Goal: Information Seeking & Learning: Learn about a topic

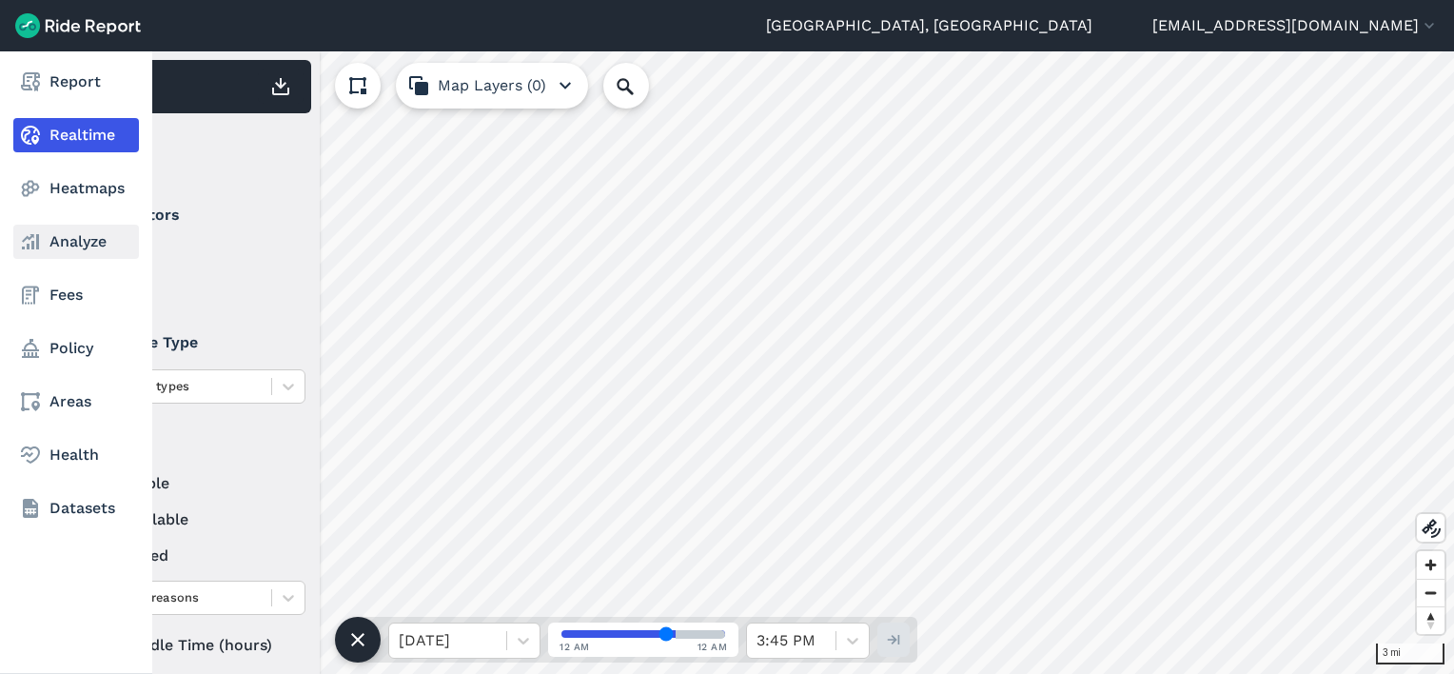
click at [58, 251] on link "Analyze" at bounding box center [76, 242] width 126 height 34
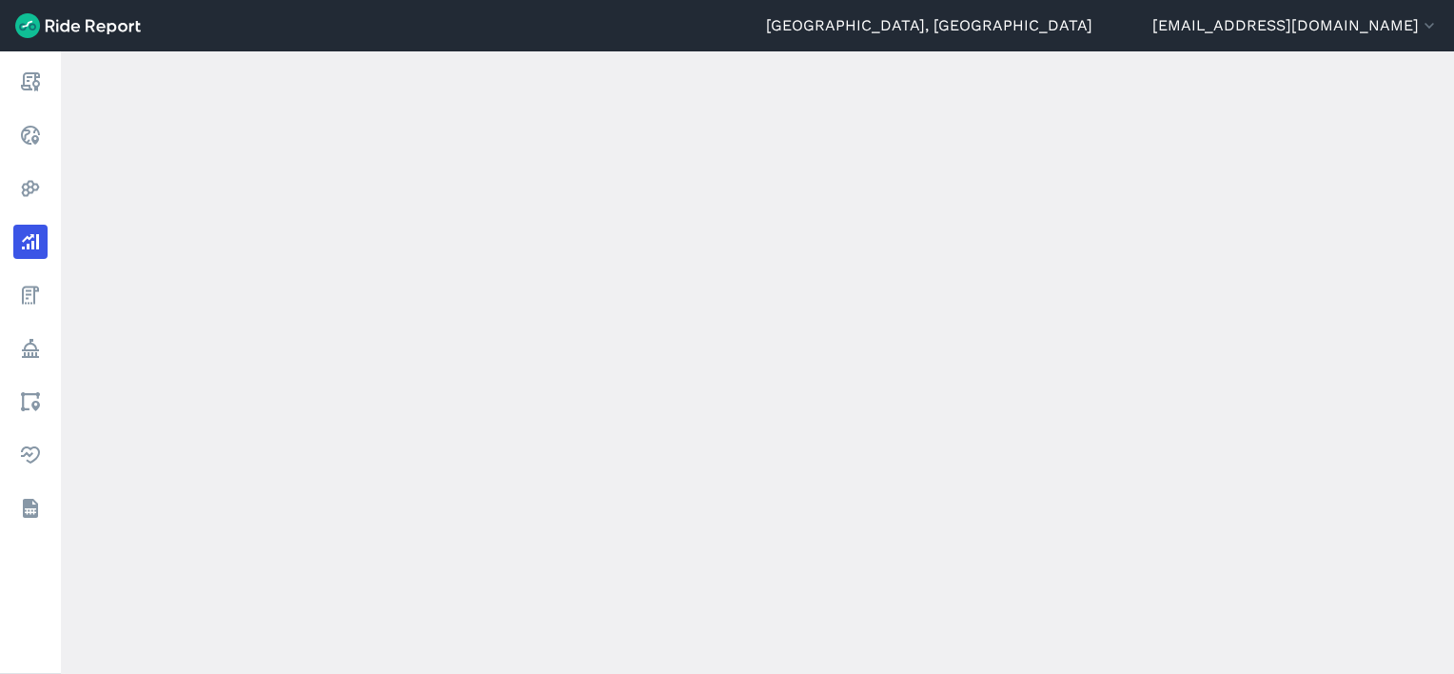
click at [476, 148] on div "loading" at bounding box center [757, 362] width 1393 height 622
drag, startPoint x: 476, startPoint y: 148, endPoint x: 502, endPoint y: 178, distance: 39.1
click at [476, 148] on main "Analyze Data Trips By Date [DATE]—[DATE] 1W 1M 3M 6M 1YR All Time All operators…" at bounding box center [757, 362] width 1393 height 622
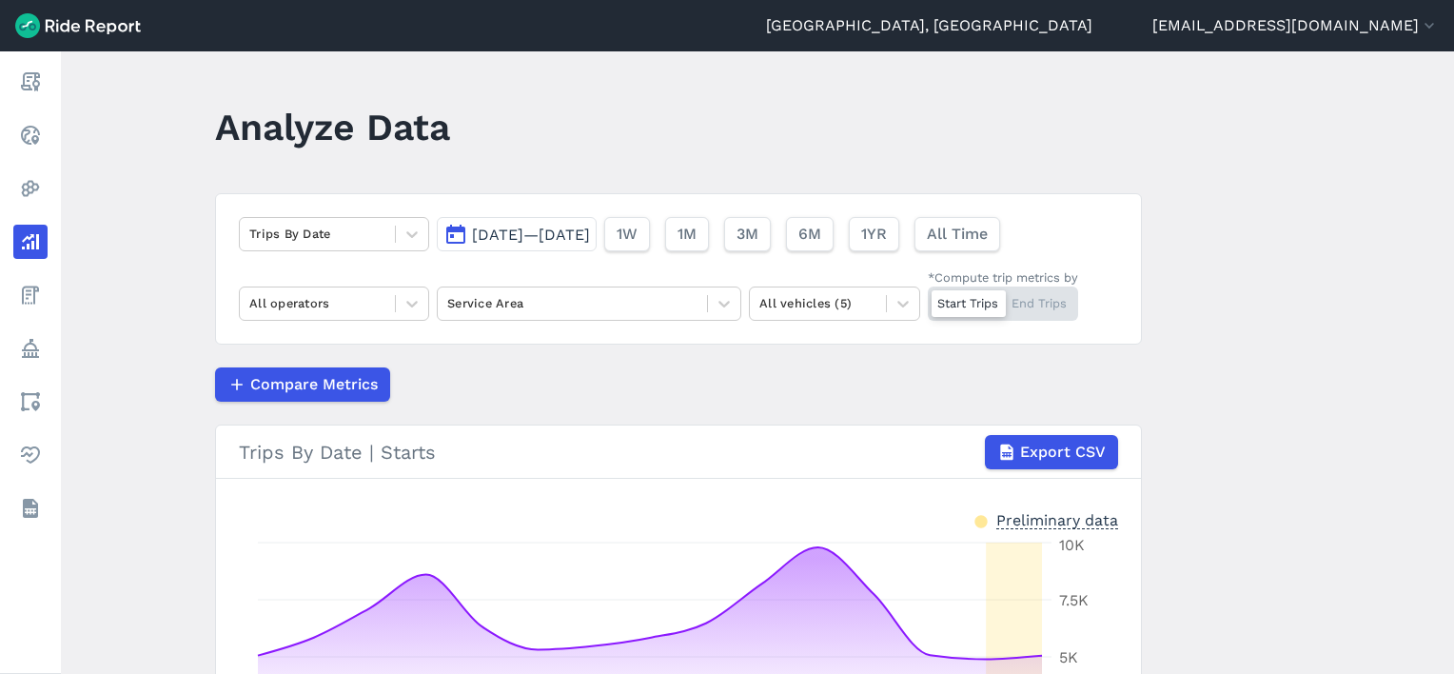
click at [524, 197] on div "Trips By Date [DATE]—[DATE] 1W 1M 3M 6M 1YR All Time All operators Service Area…" at bounding box center [678, 268] width 927 height 151
click at [587, 236] on span "[DATE]—[DATE]" at bounding box center [531, 235] width 118 height 18
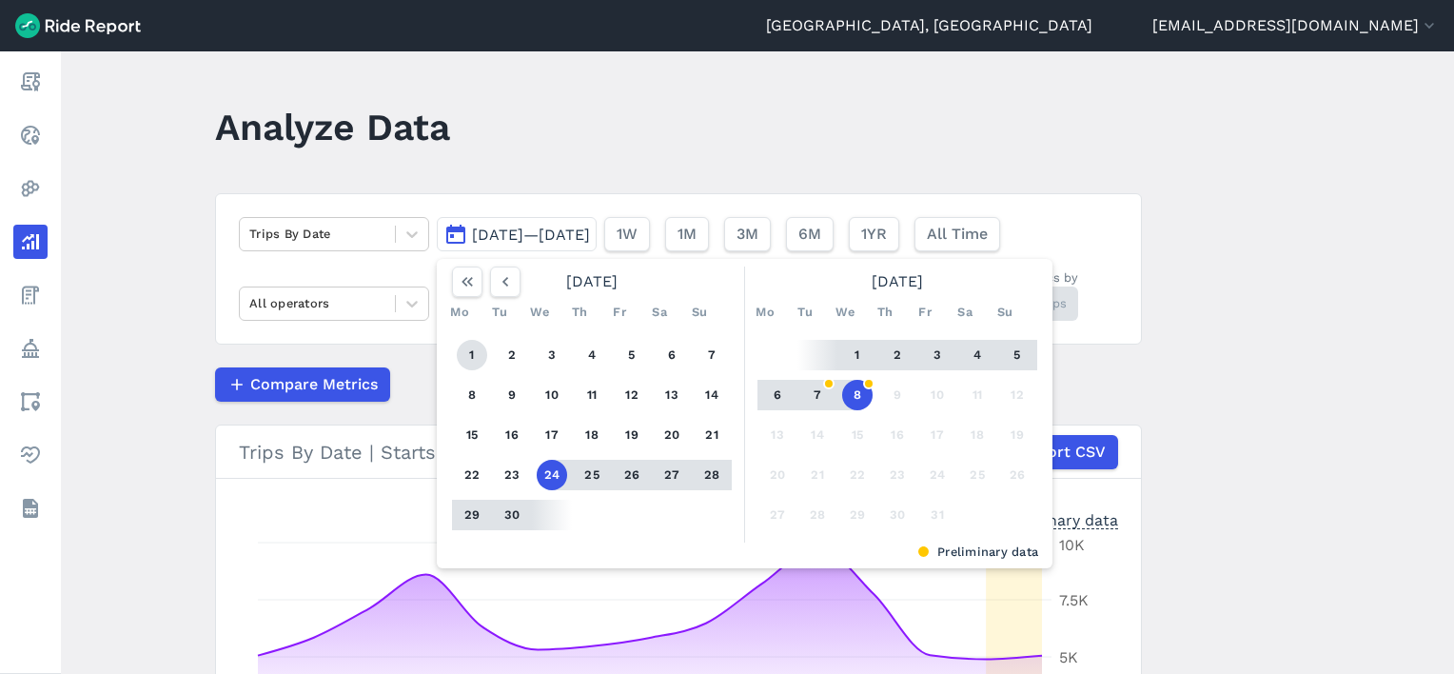
click at [472, 353] on button "1" at bounding box center [472, 355] width 30 height 30
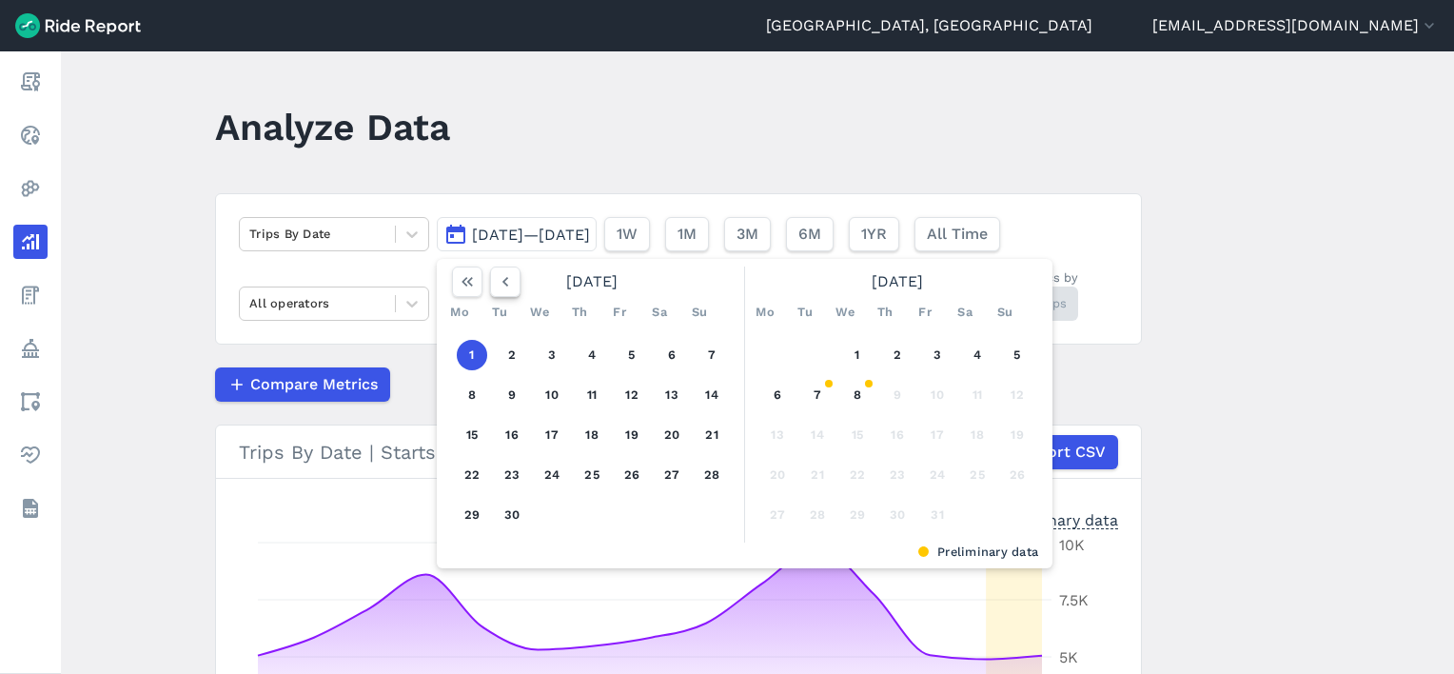
click at [505, 290] on icon "button" at bounding box center [505, 281] width 19 height 19
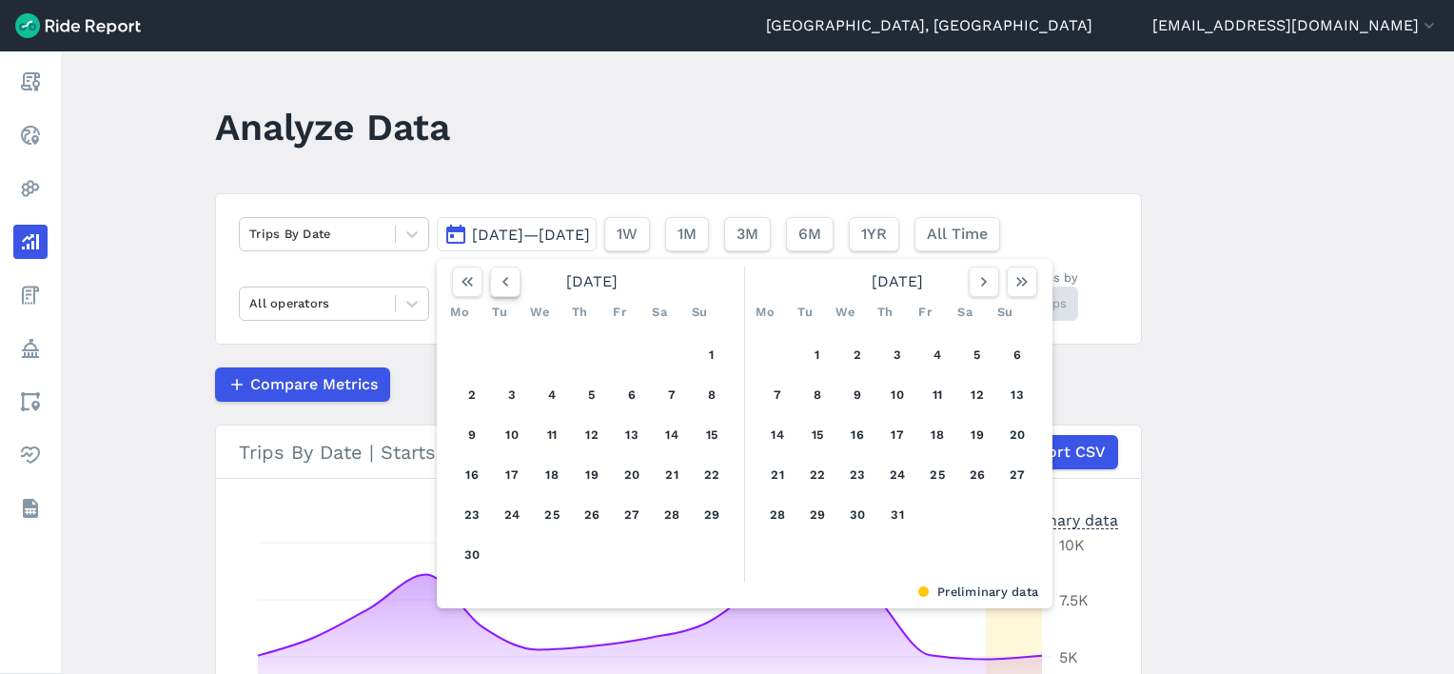
click at [505, 290] on icon "button" at bounding box center [505, 281] width 19 height 19
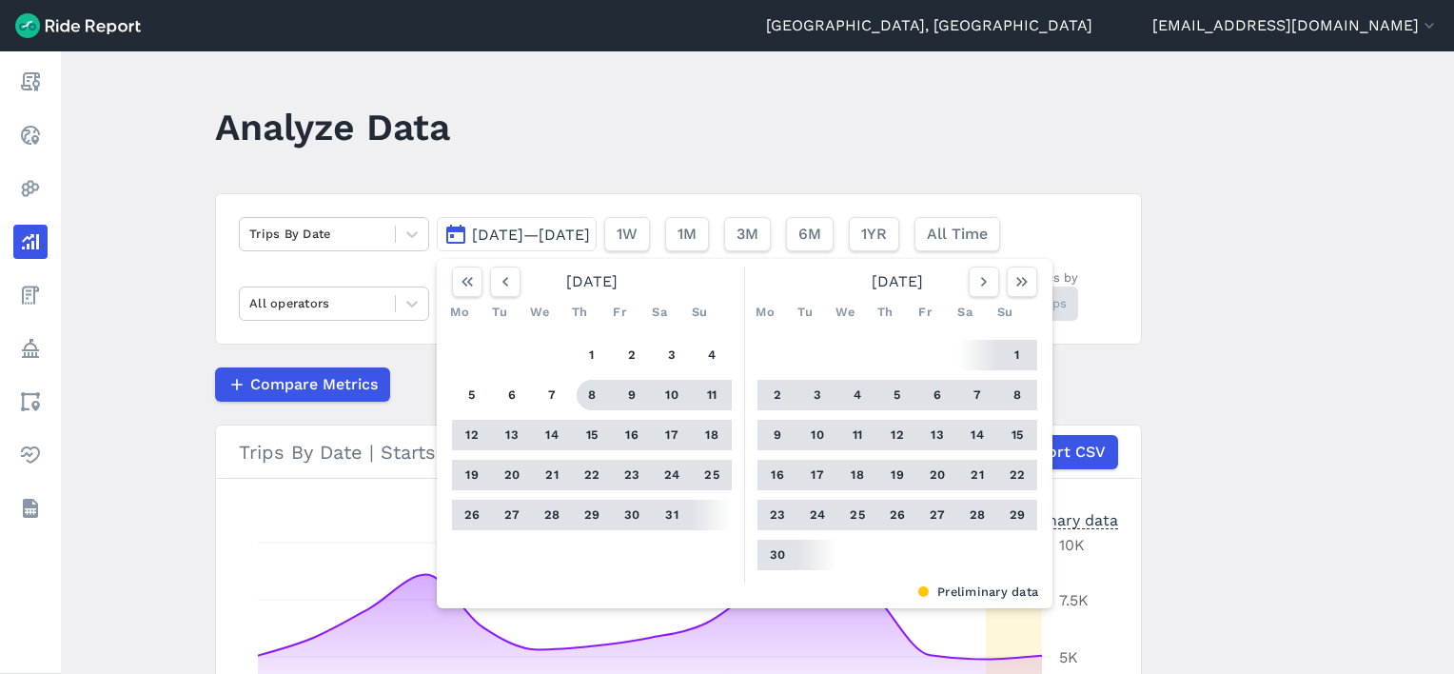
click at [591, 404] on button "8" at bounding box center [592, 395] width 30 height 30
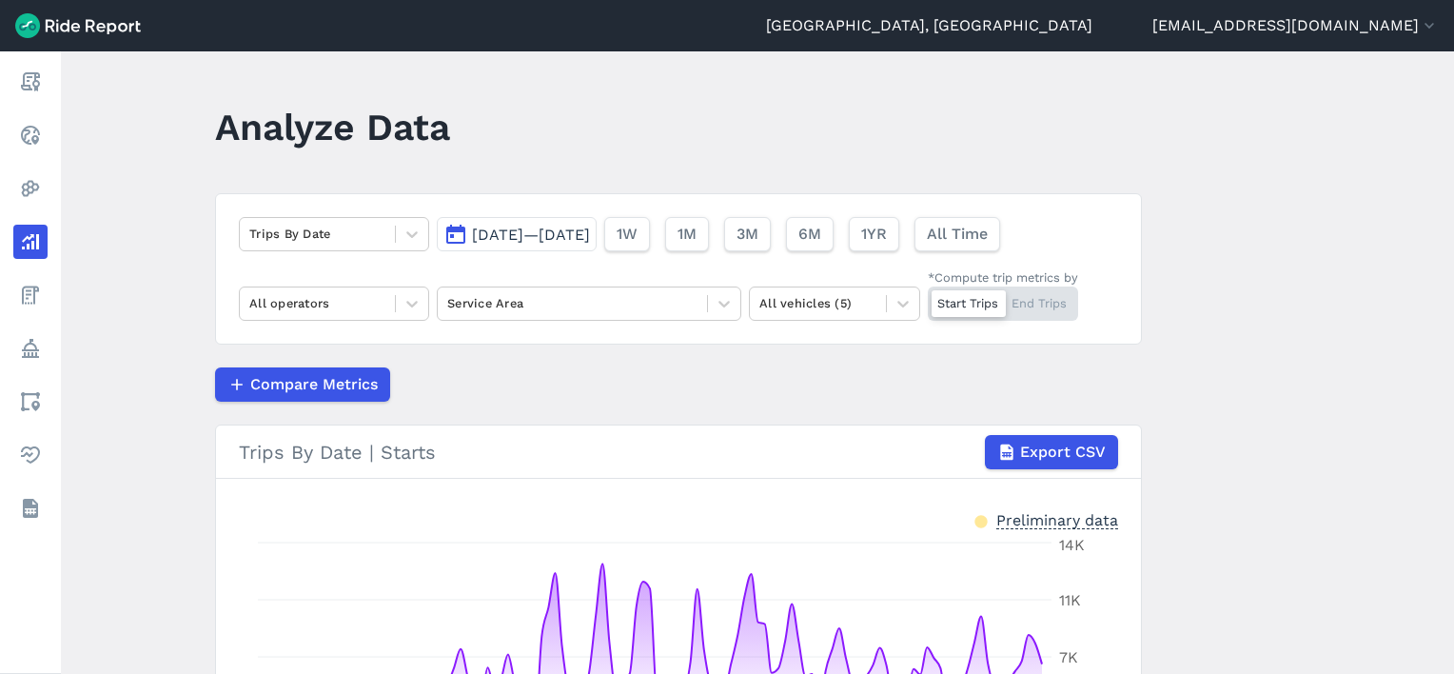
click at [485, 228] on span "[DATE]—[DATE]" at bounding box center [531, 235] width 118 height 18
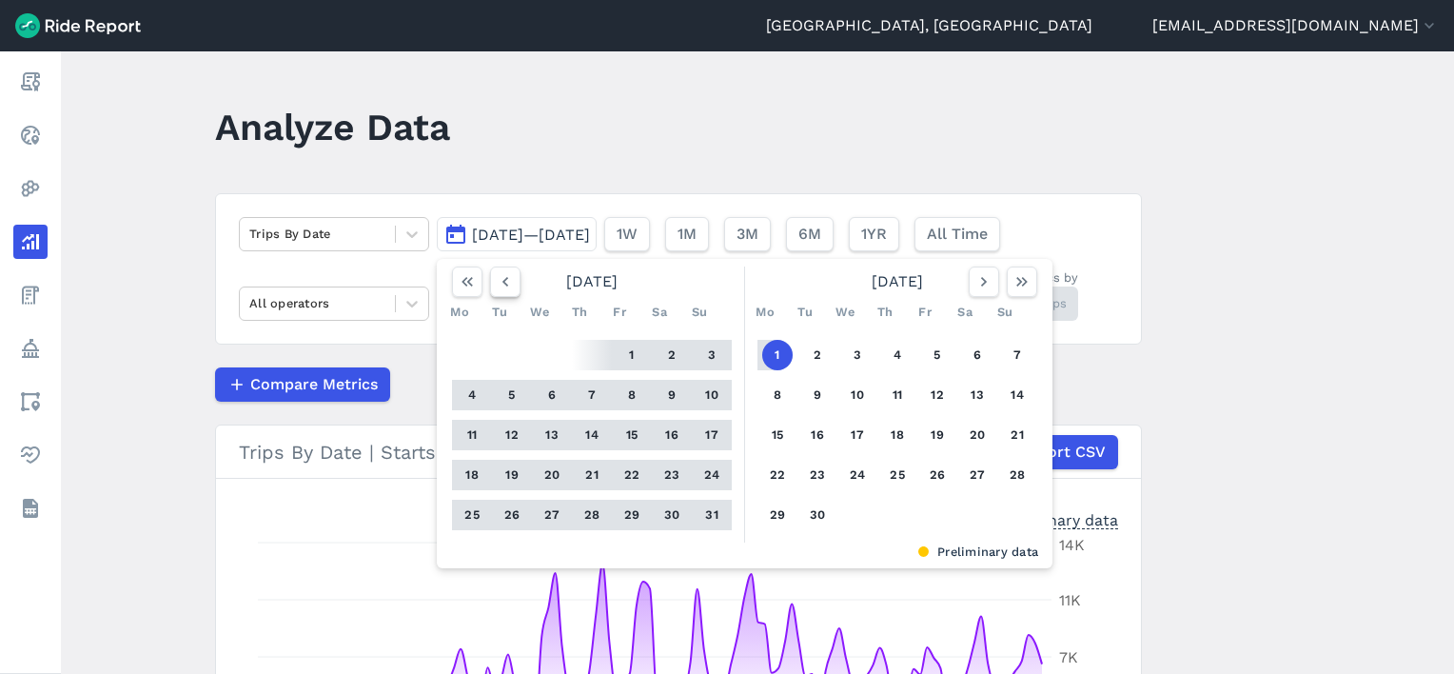
click at [497, 290] on icon "button" at bounding box center [505, 281] width 19 height 19
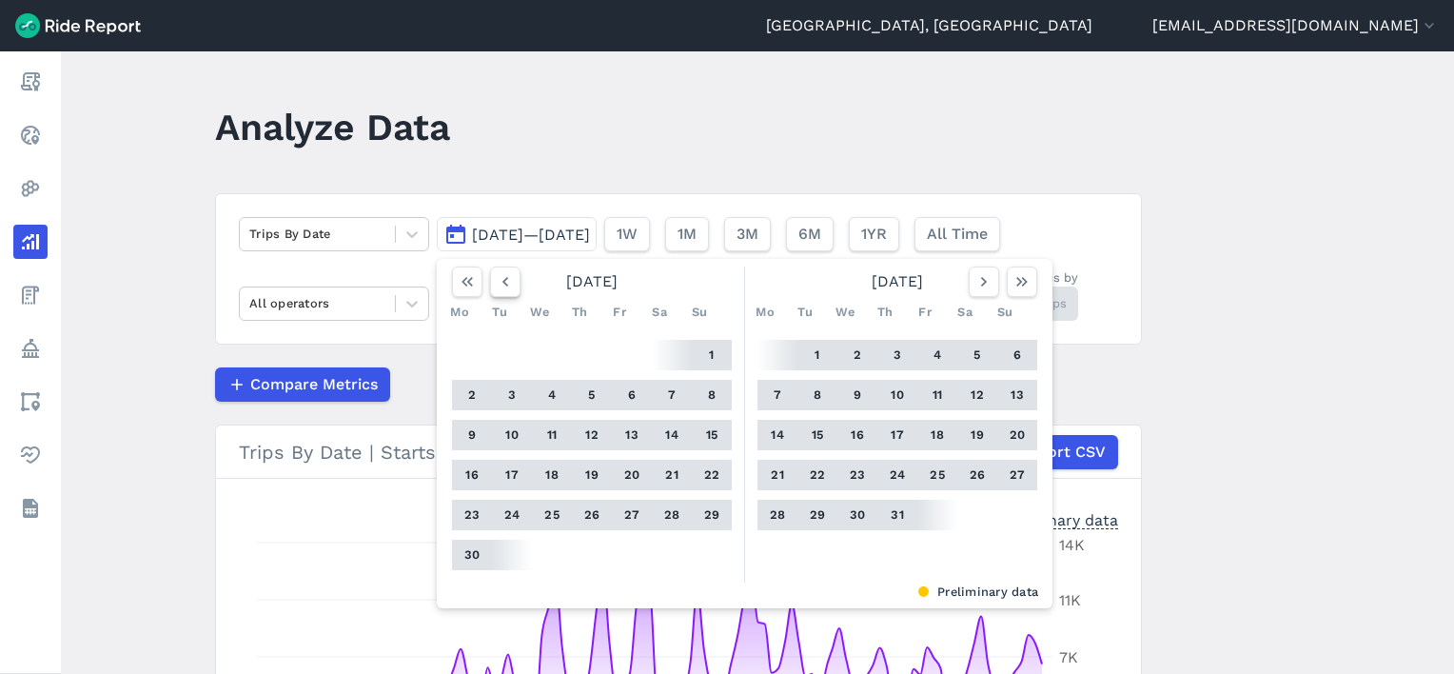
click at [497, 290] on icon "button" at bounding box center [505, 281] width 19 height 19
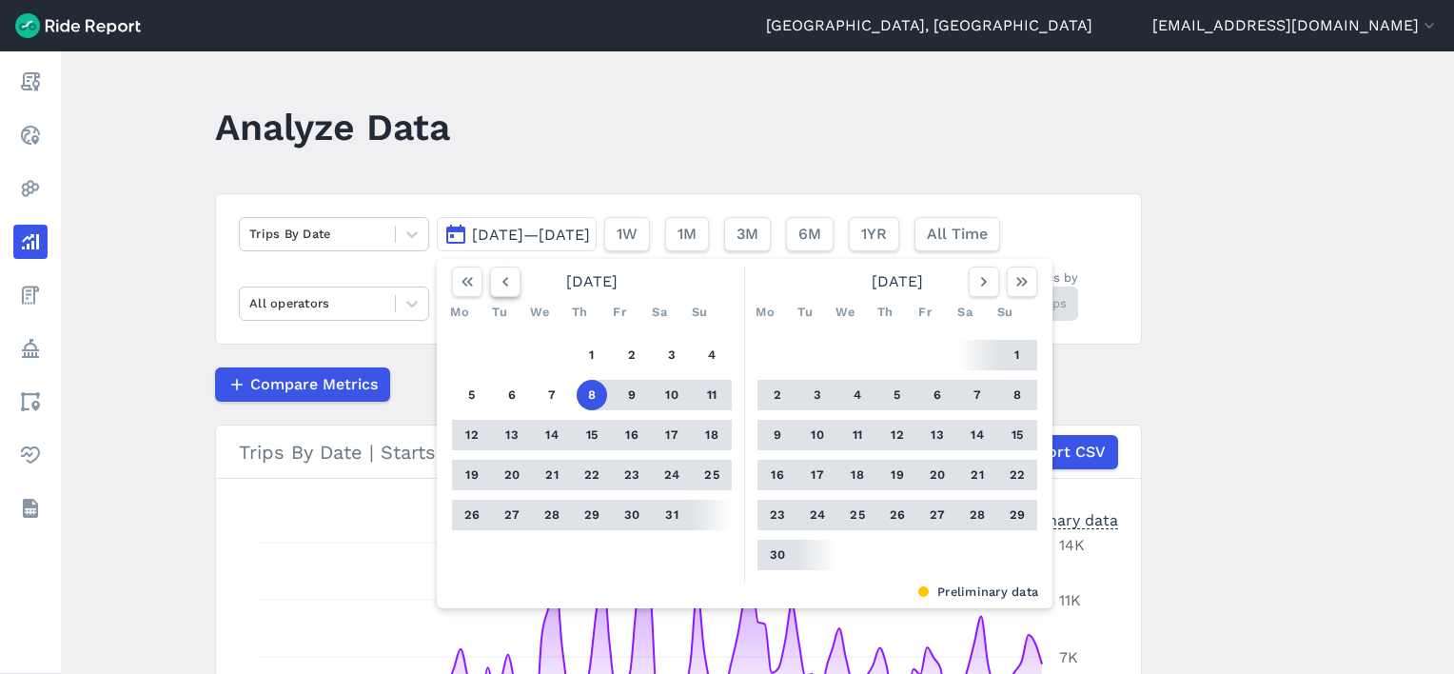
click at [497, 290] on icon "button" at bounding box center [505, 281] width 19 height 19
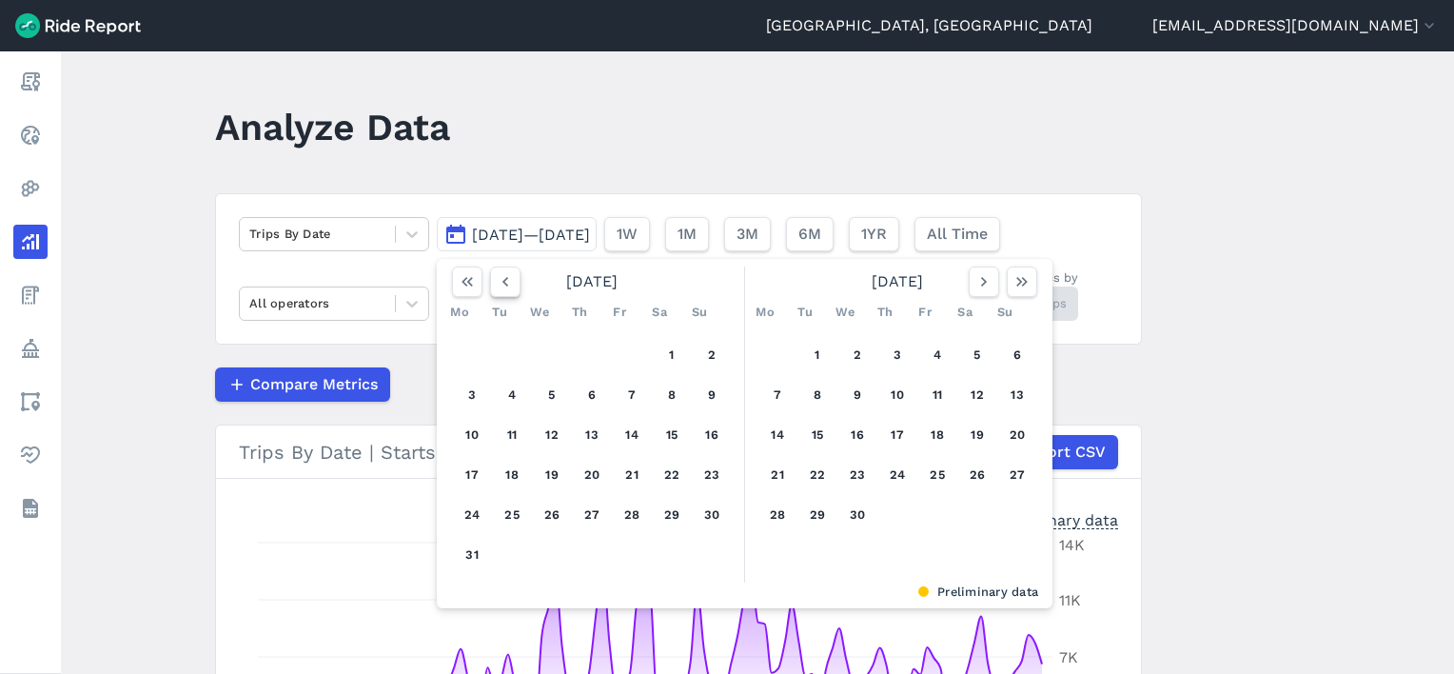
click at [497, 290] on icon "button" at bounding box center [505, 281] width 19 height 19
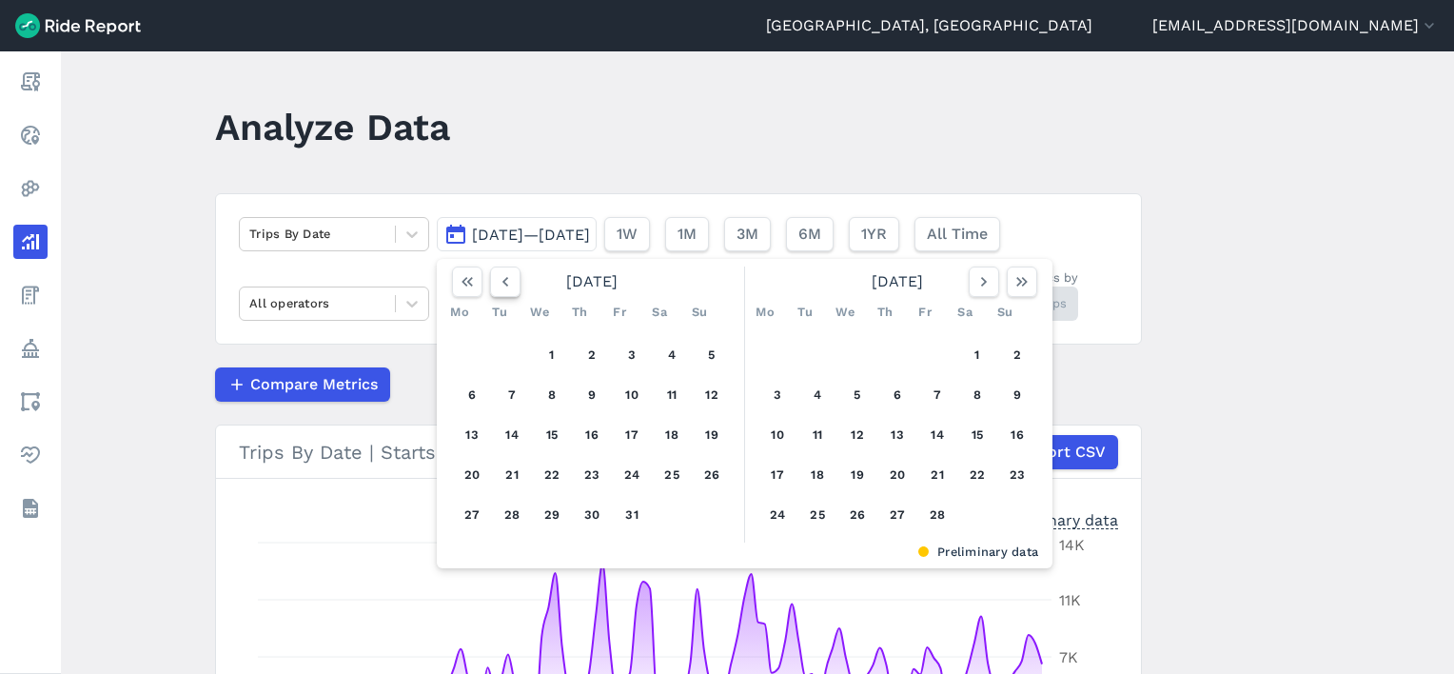
click at [497, 290] on icon "button" at bounding box center [505, 281] width 19 height 19
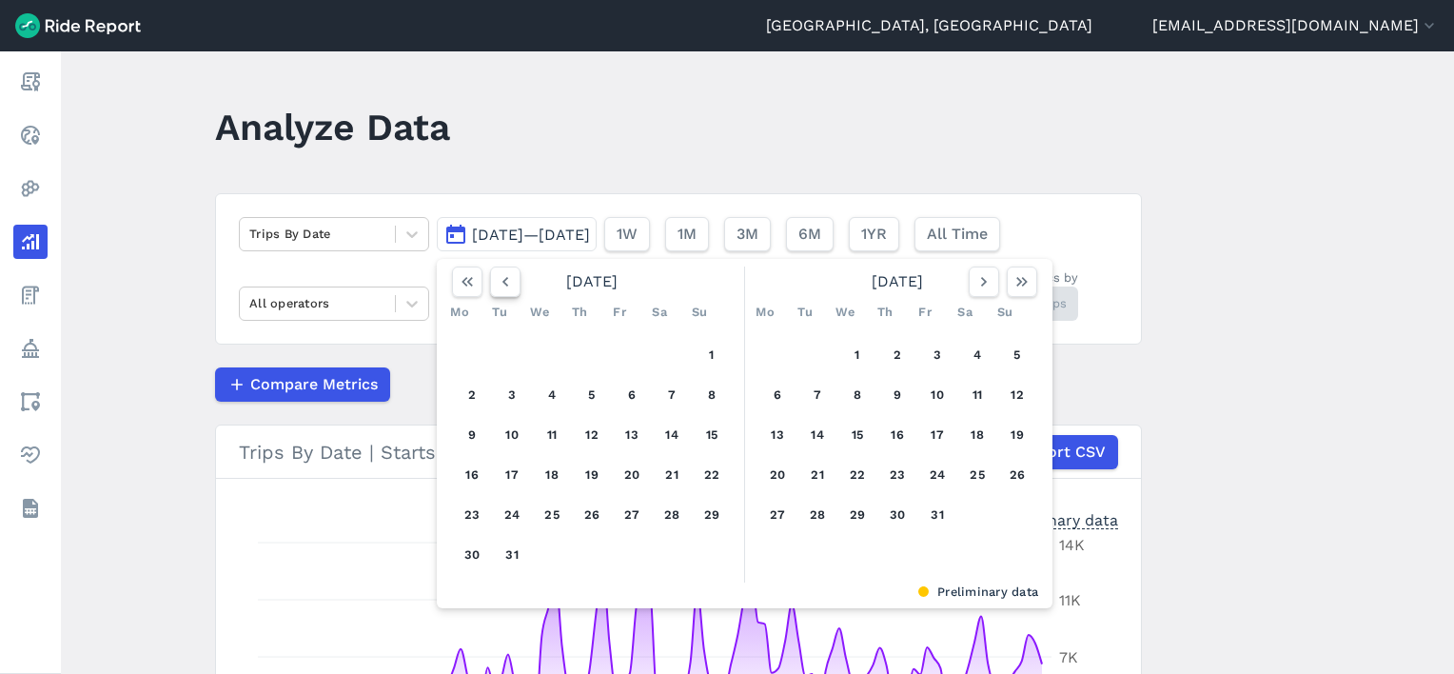
click at [497, 290] on icon "button" at bounding box center [505, 281] width 19 height 19
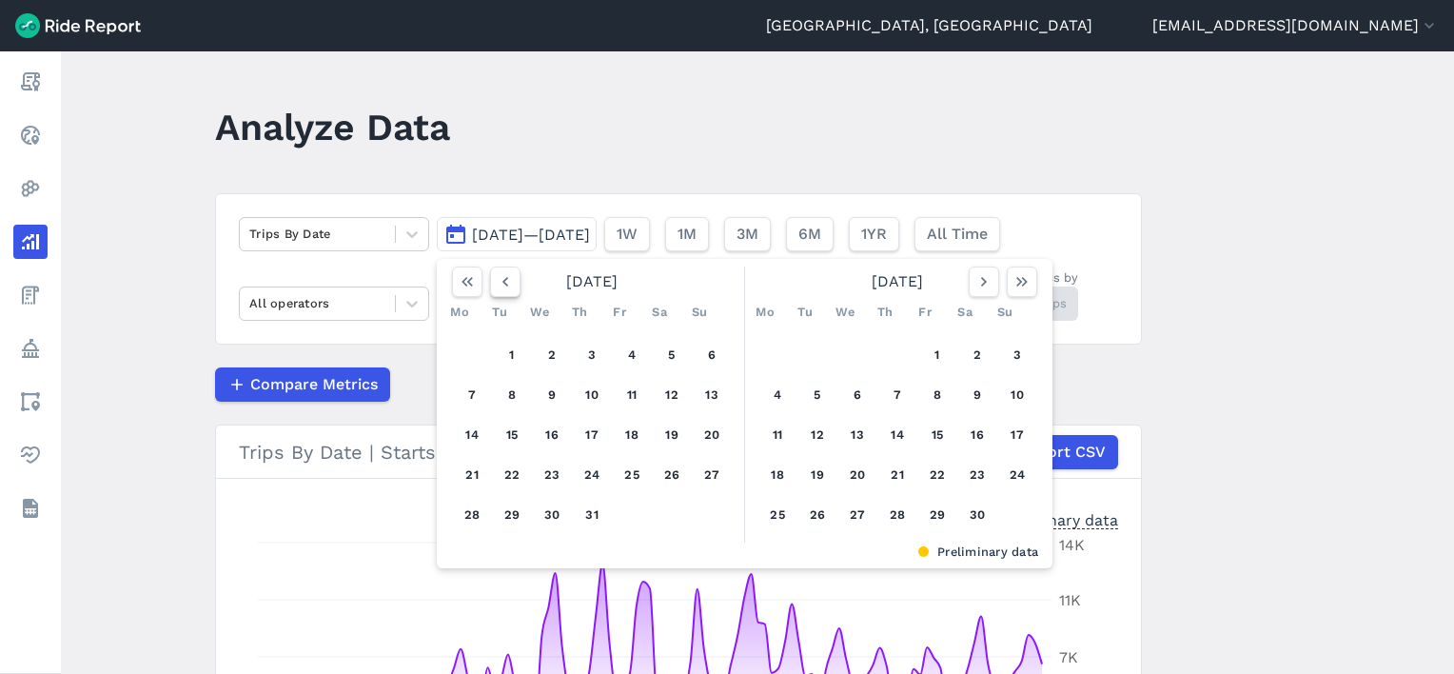
click at [497, 290] on icon "button" at bounding box center [505, 281] width 19 height 19
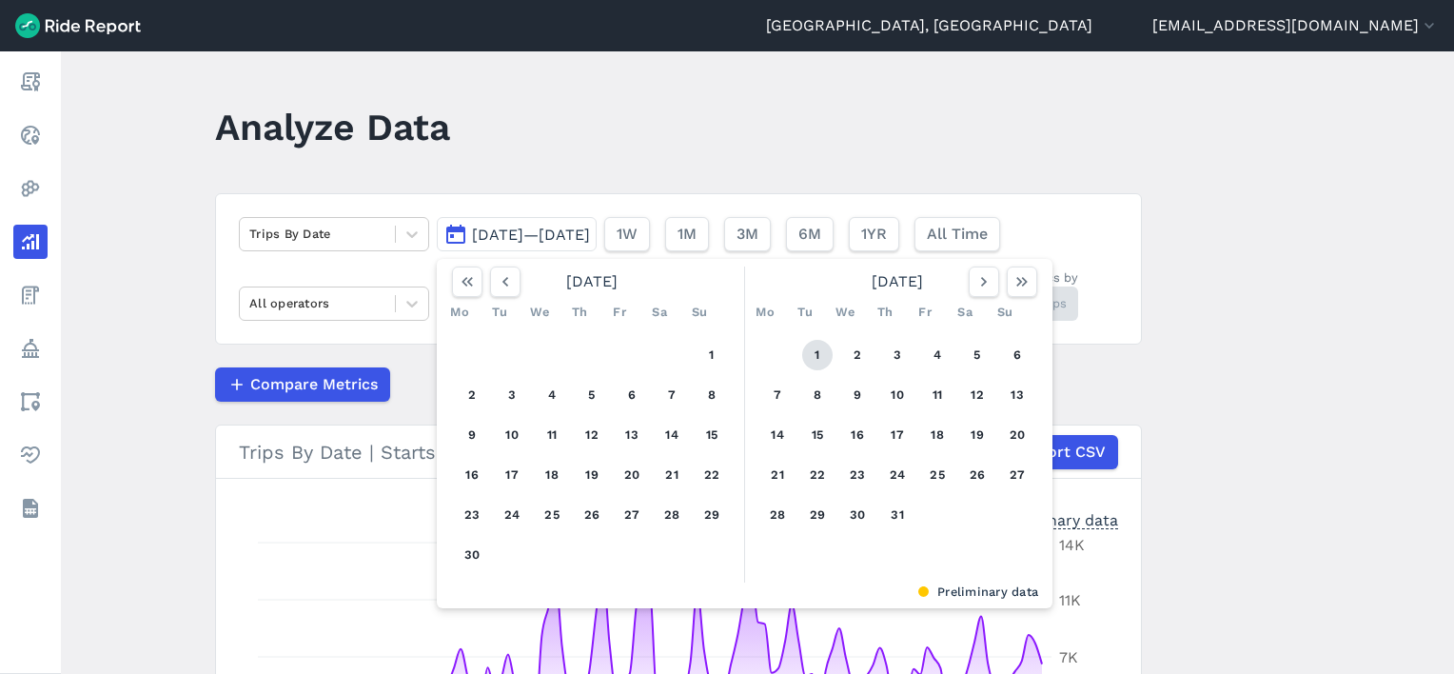
click at [823, 347] on button "1" at bounding box center [817, 355] width 30 height 30
click at [984, 280] on icon "button" at bounding box center [984, 281] width 19 height 19
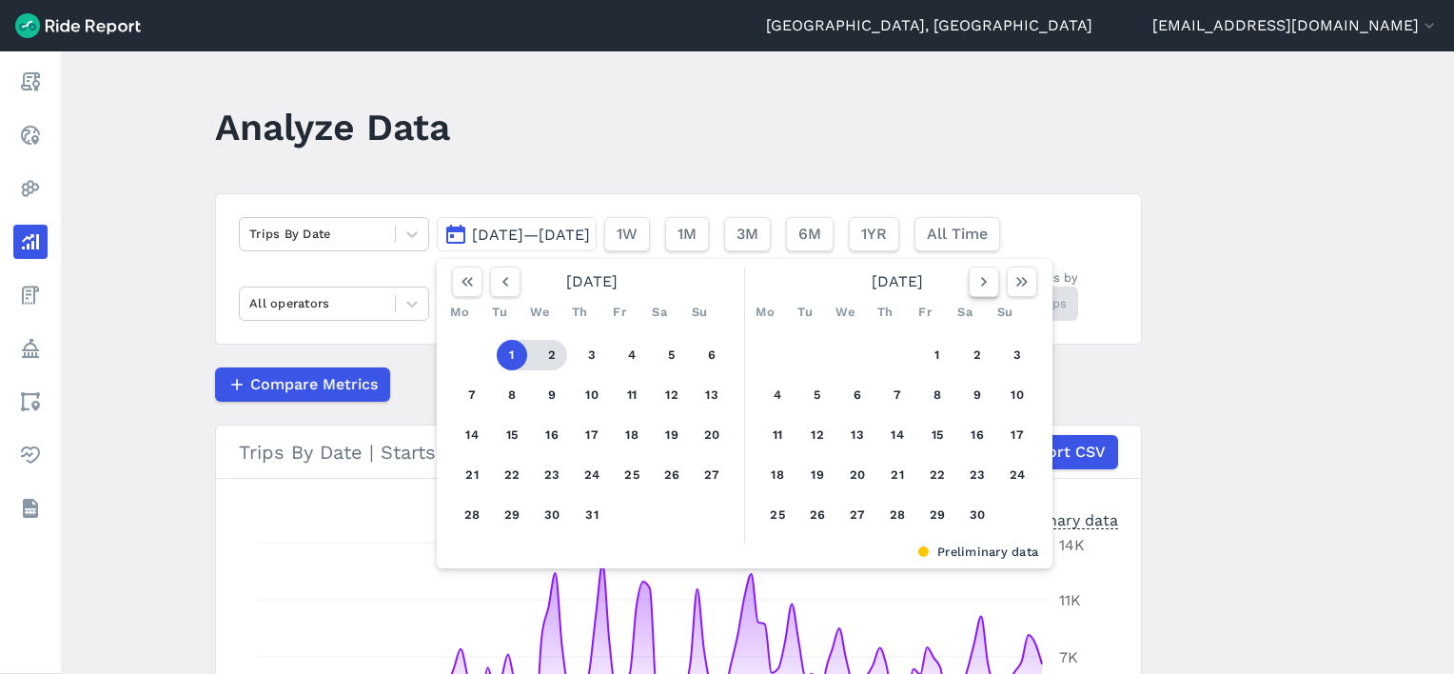
click at [984, 280] on icon "button" at bounding box center [984, 281] width 19 height 19
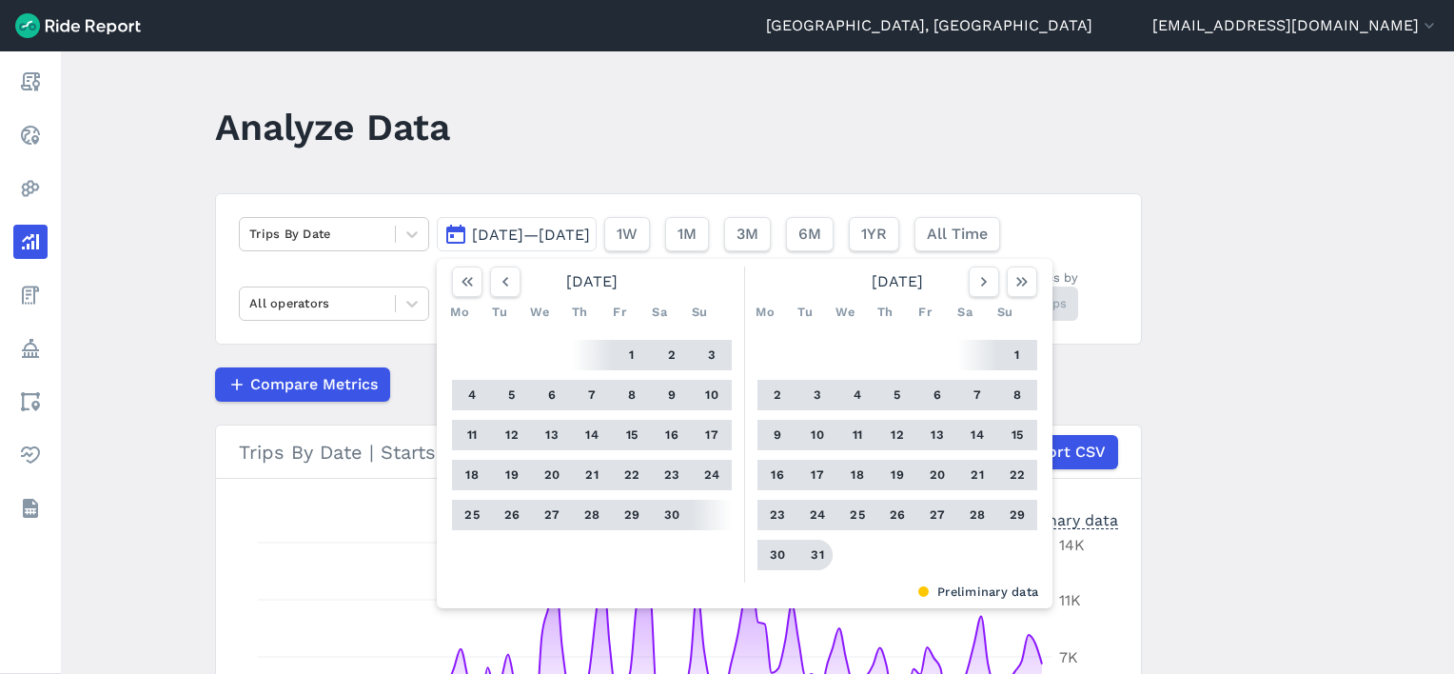
click at [807, 556] on button "31" at bounding box center [817, 555] width 30 height 30
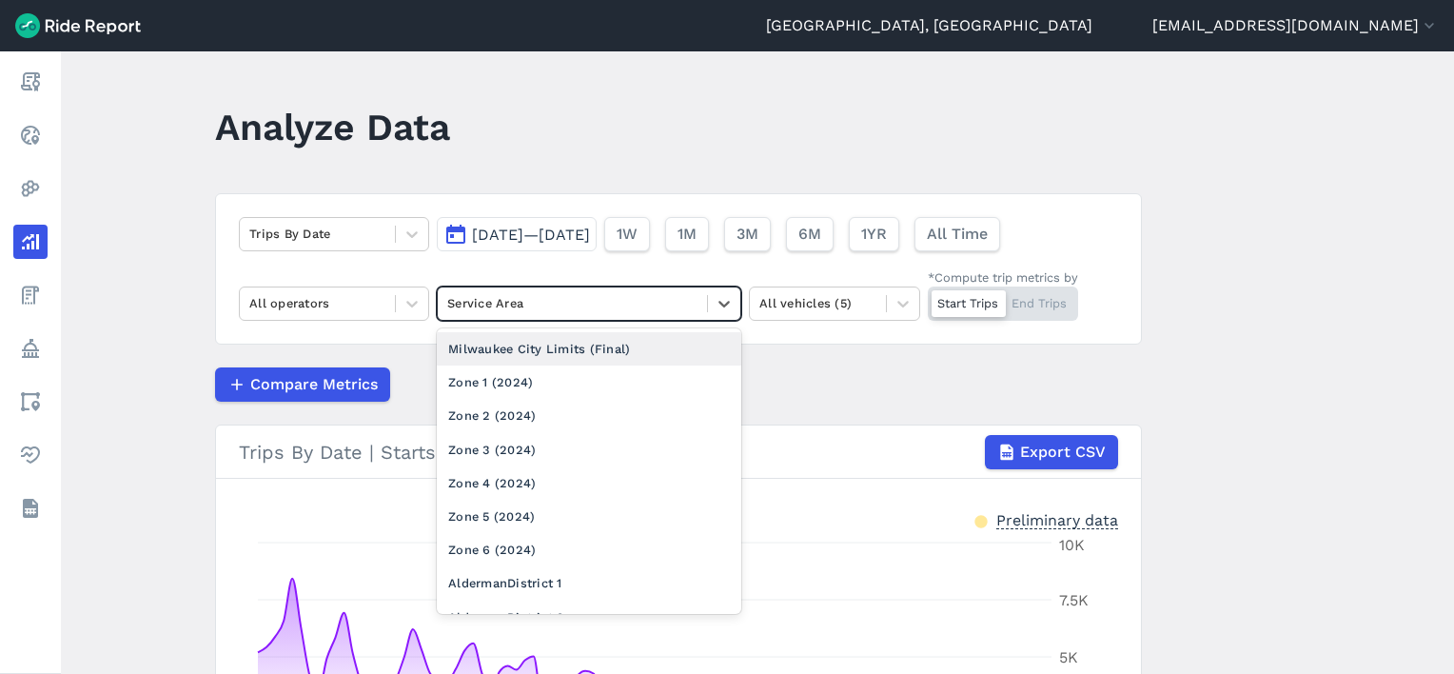
click at [656, 304] on div at bounding box center [572, 303] width 250 height 22
click at [621, 339] on div "Milwaukee City Limits (Final)" at bounding box center [589, 348] width 305 height 33
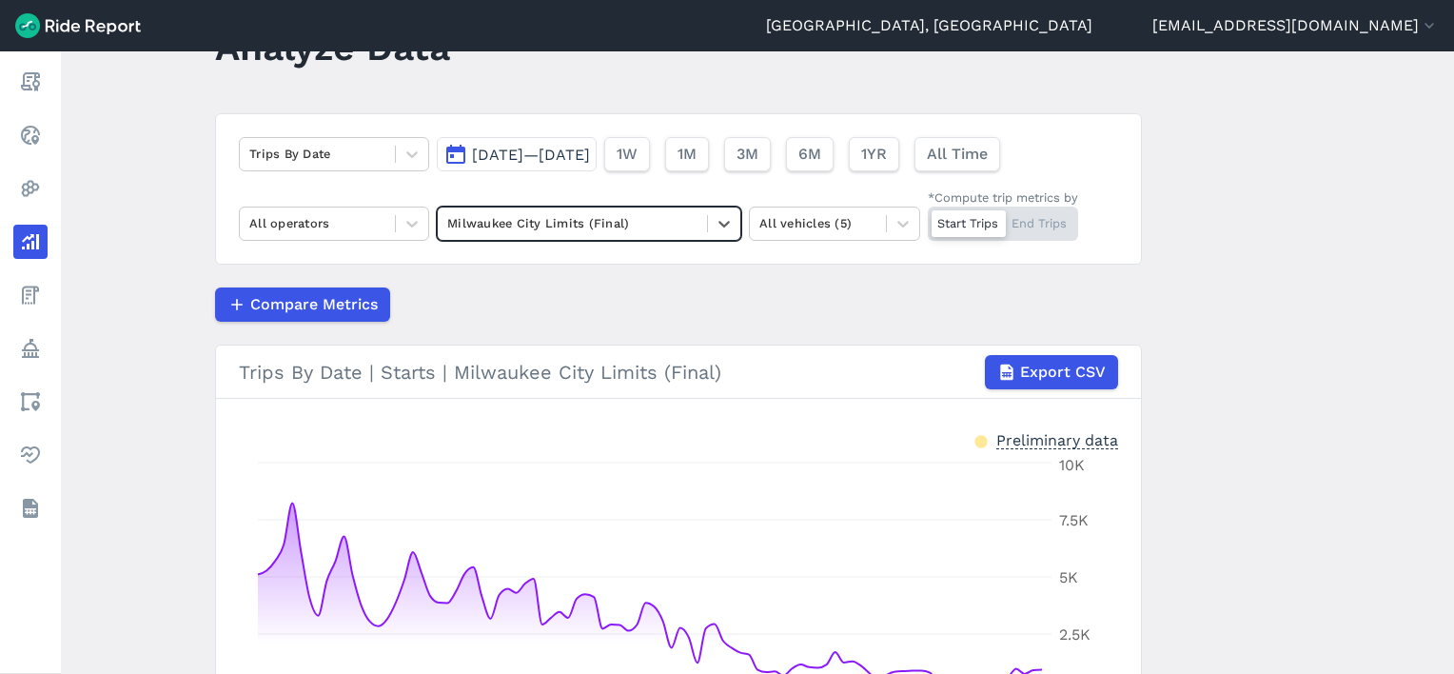
scroll to position [145, 0]
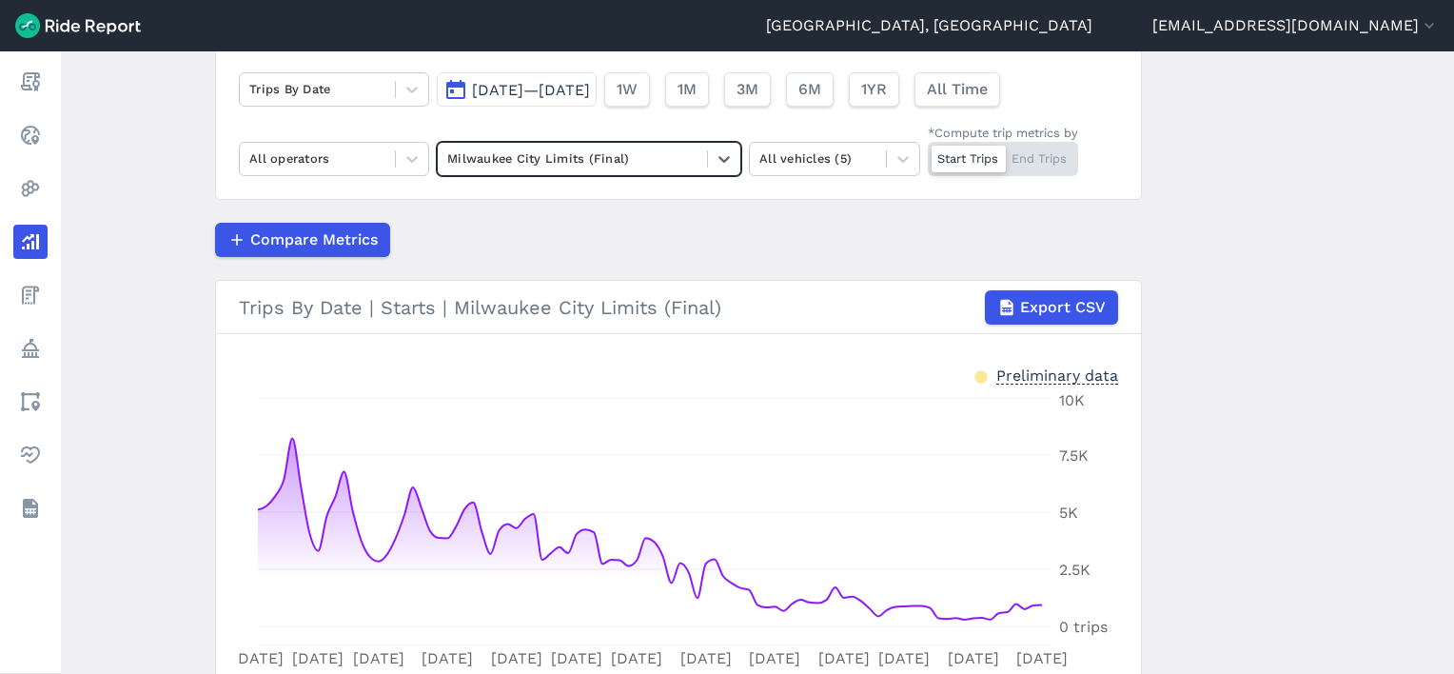
click at [532, 167] on div at bounding box center [572, 159] width 250 height 22
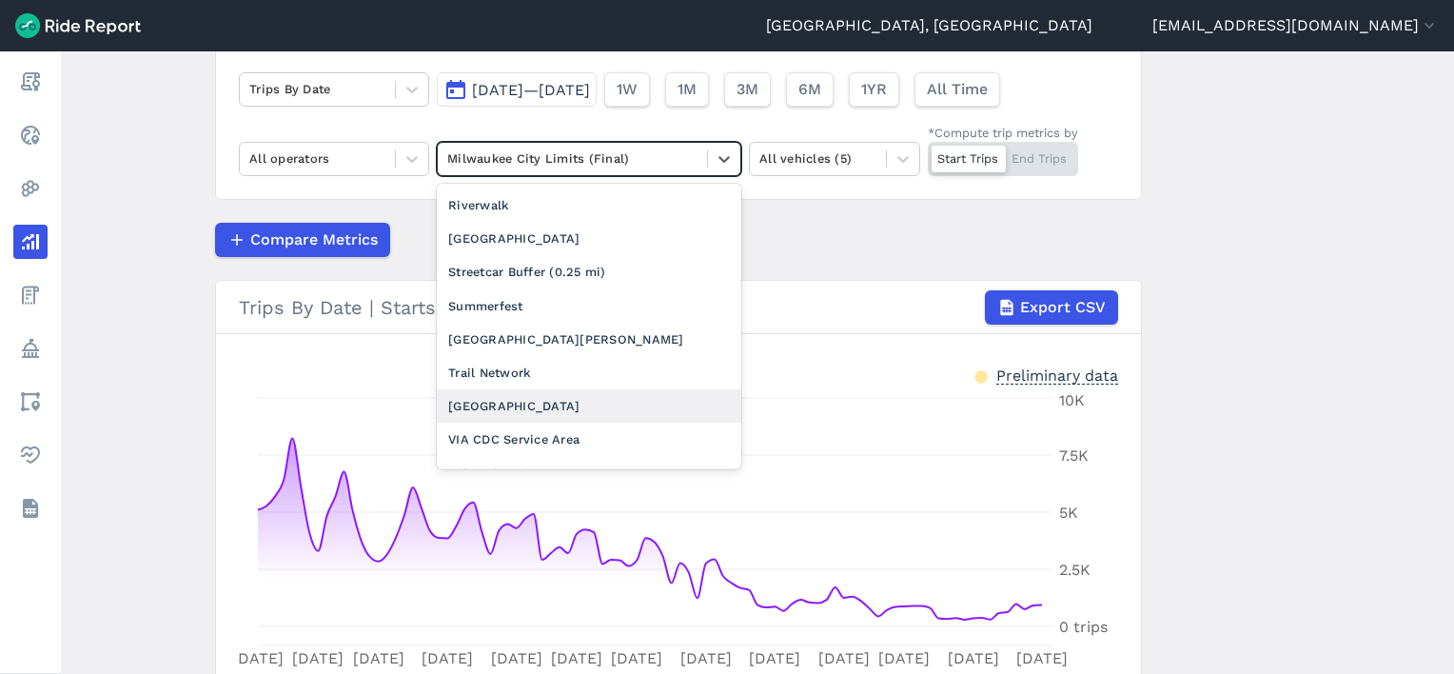
scroll to position [2113, 0]
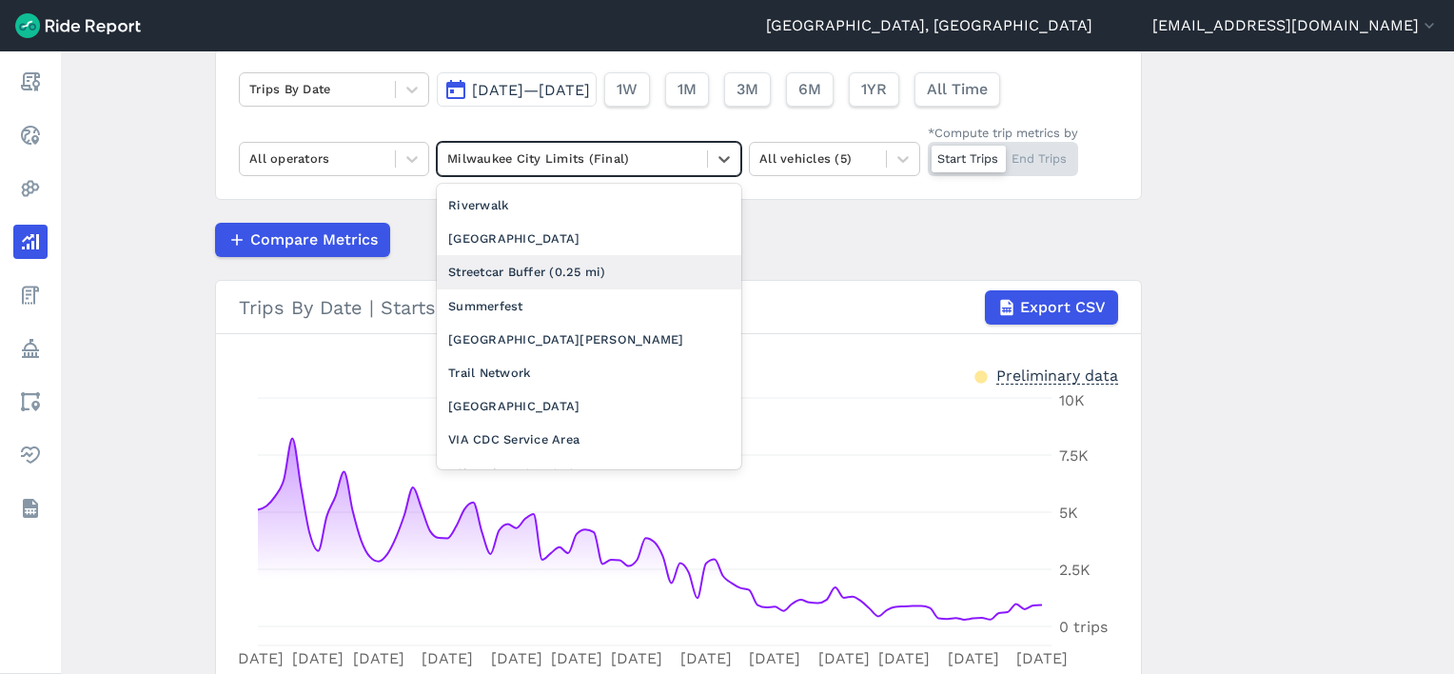
click at [533, 256] on div "Streetcar Buffer (0.25 mi)" at bounding box center [589, 271] width 305 height 33
